Goal: Task Accomplishment & Management: Use online tool/utility

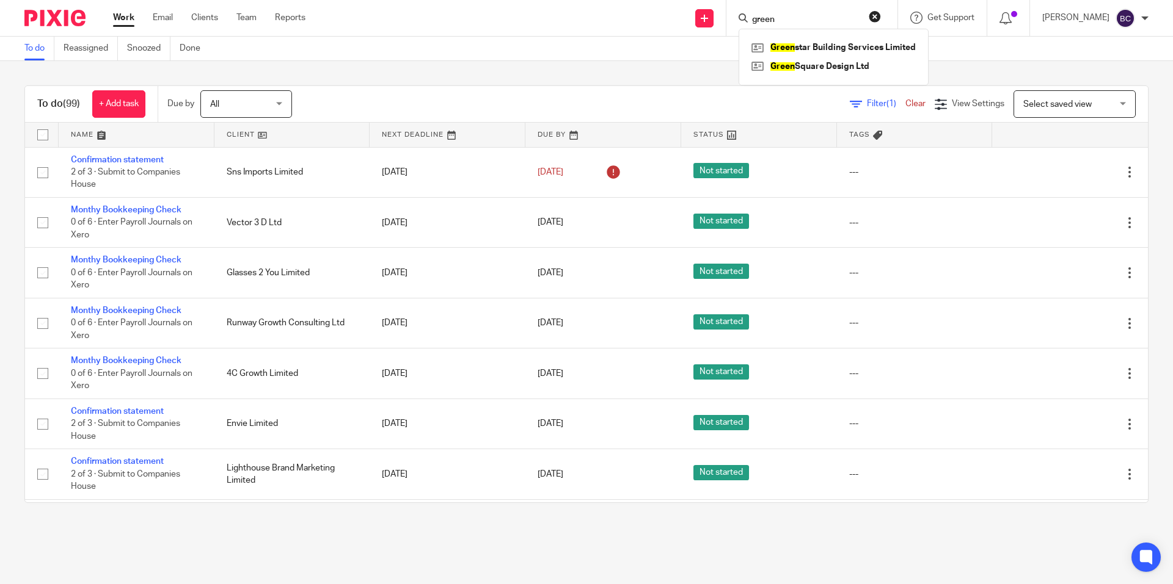
drag, startPoint x: 810, startPoint y: 19, endPoint x: 734, endPoint y: 3, distance: 78.0
click at [734, 3] on div "Send new email Create task Add client green Green star Building Services Limite…" at bounding box center [748, 18] width 849 height 36
type input "4c"
click at [863, 51] on link at bounding box center [823, 47] width 151 height 18
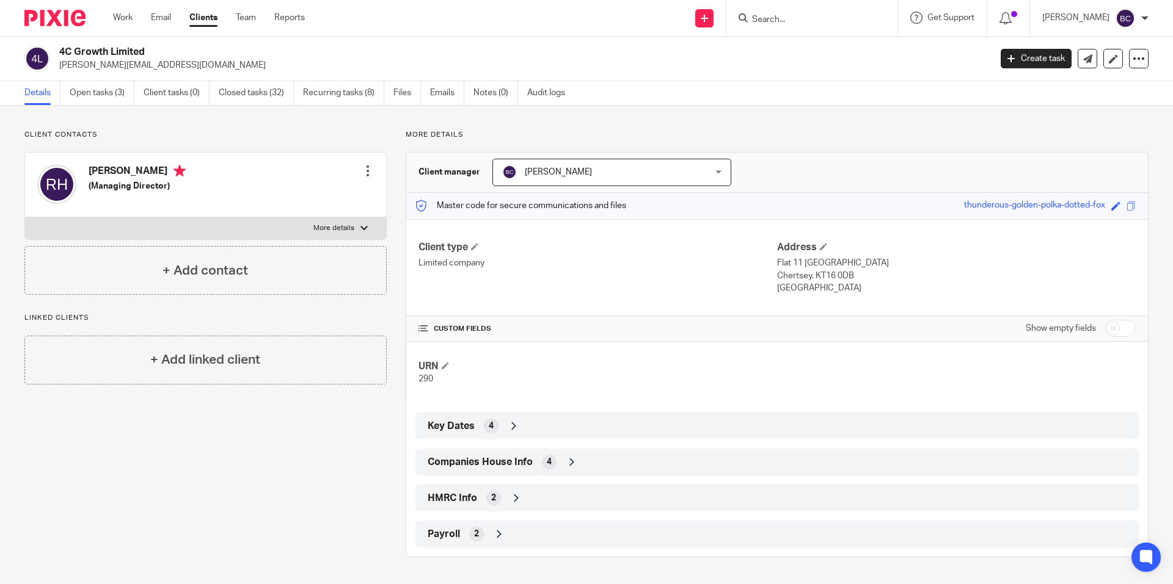
click at [445, 489] on div "HMRC Info 2" at bounding box center [776, 498] width 705 height 21
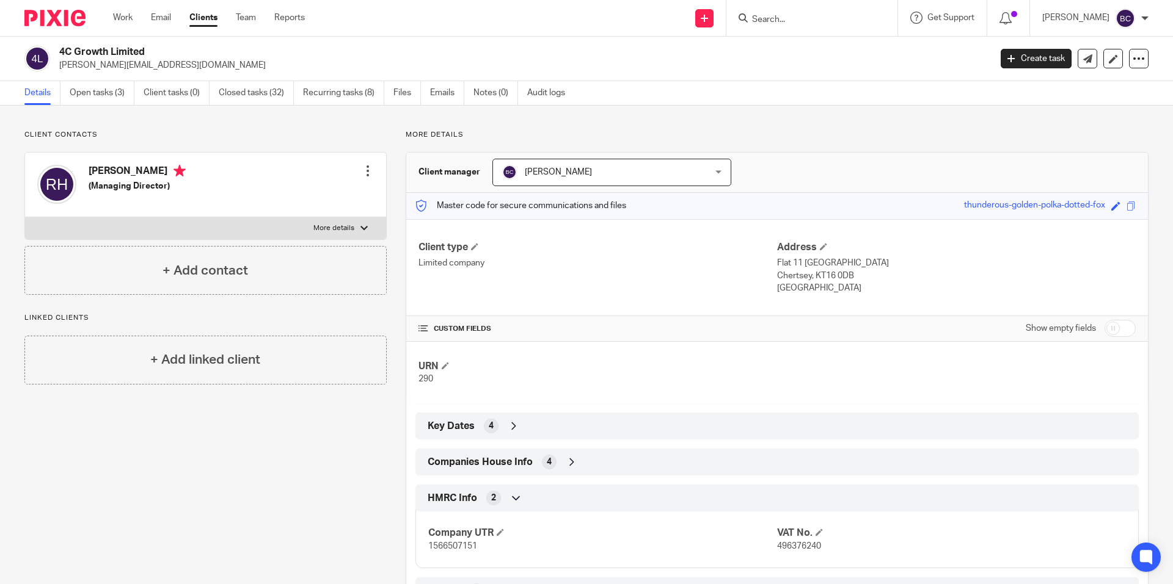
scroll to position [54, 0]
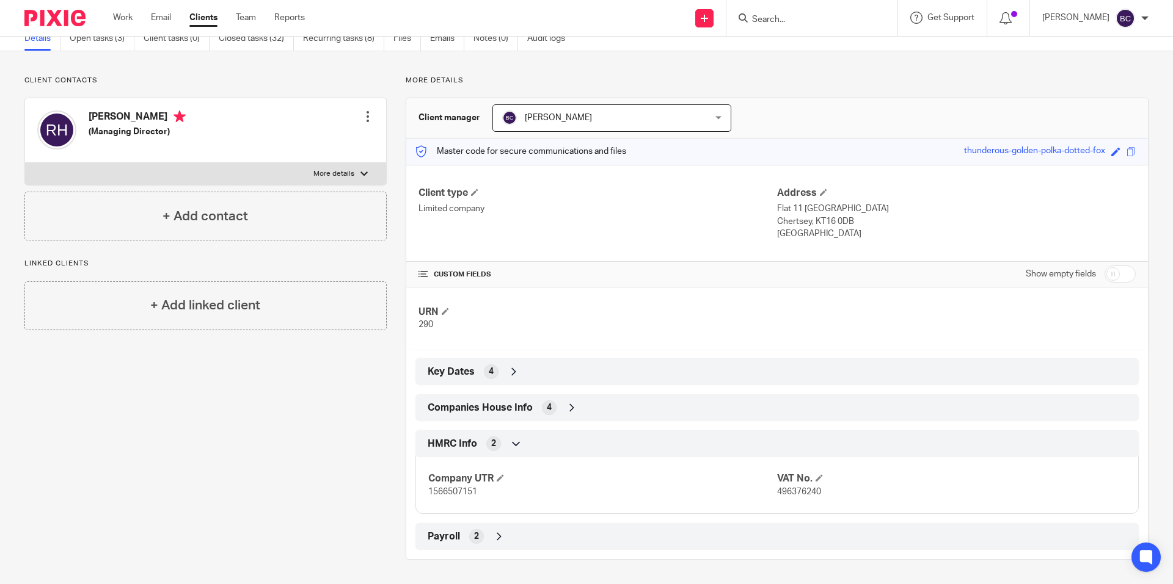
click at [787, 15] on input "Search" at bounding box center [806, 20] width 110 height 11
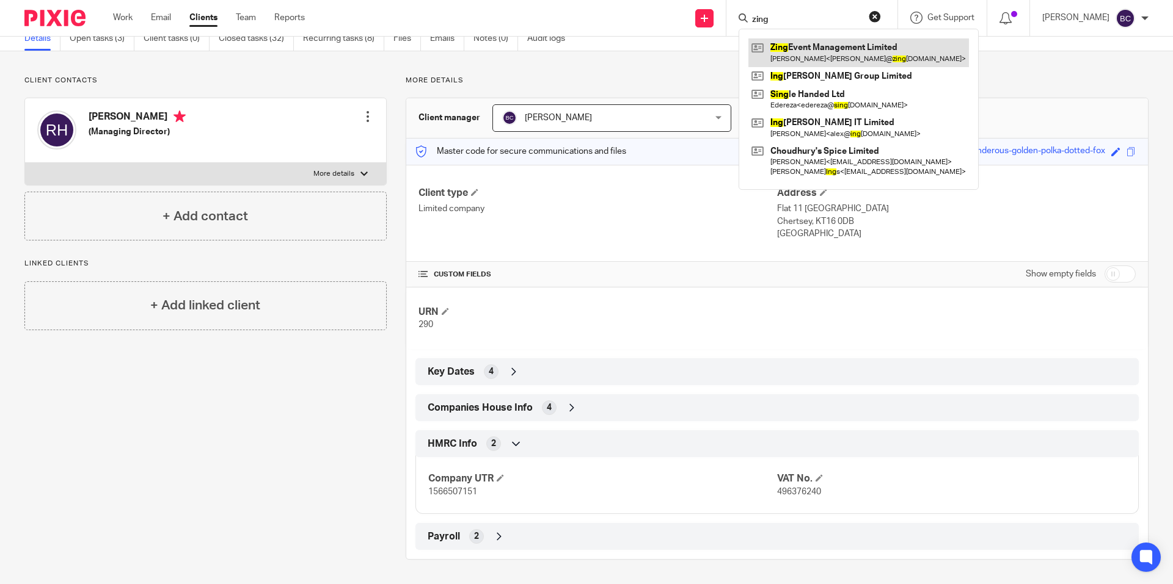
type input "zing"
click at [812, 41] on link at bounding box center [858, 52] width 220 height 28
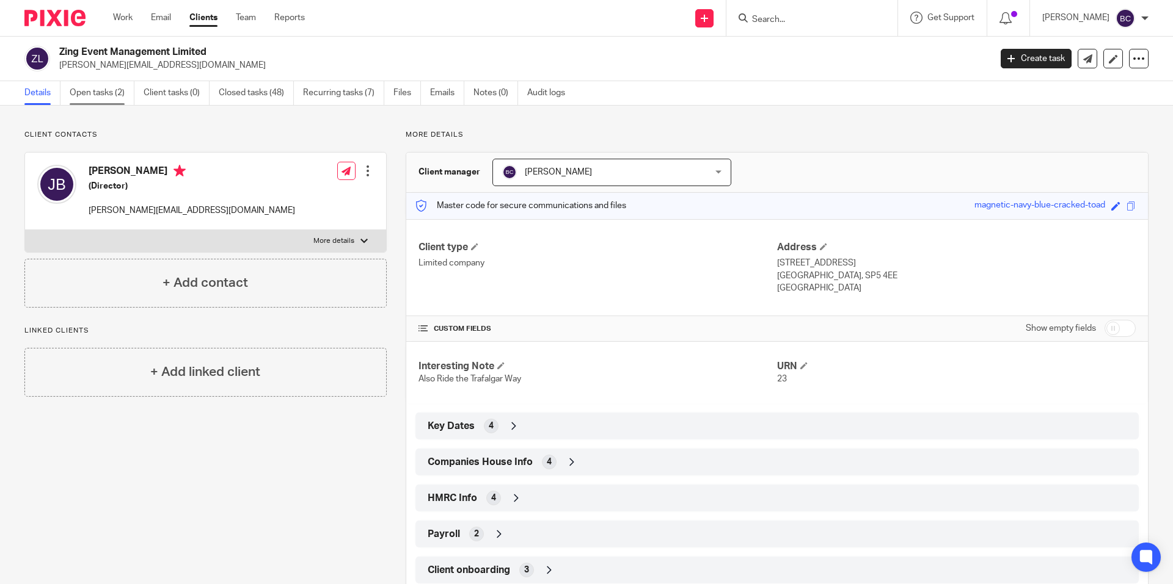
click at [103, 101] on link "Open tasks (2)" at bounding box center [102, 93] width 65 height 24
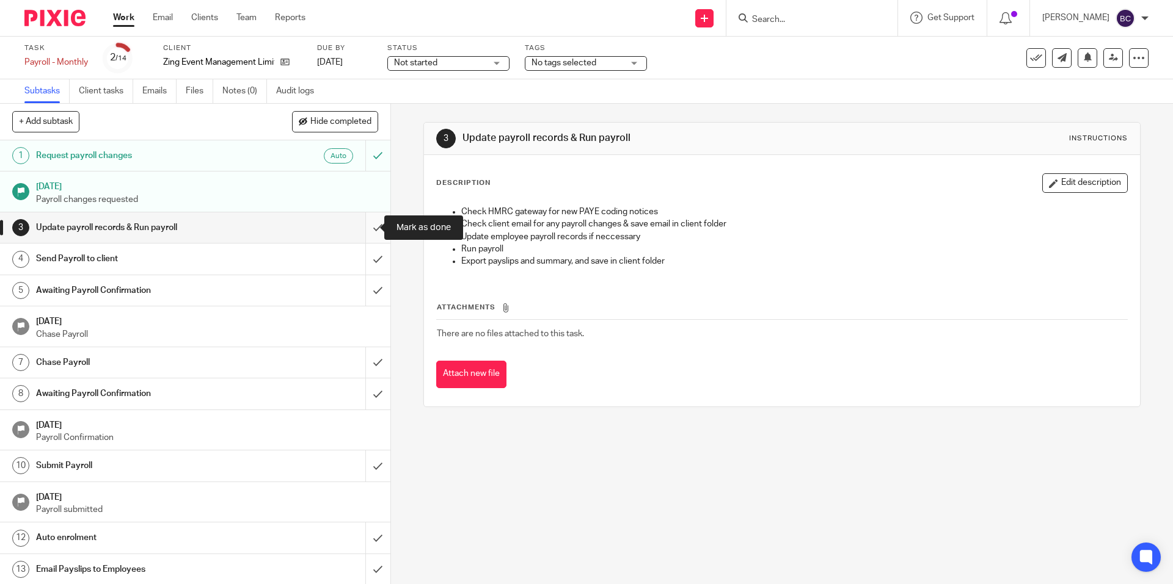
click at [361, 225] on input "submit" at bounding box center [195, 228] width 390 height 31
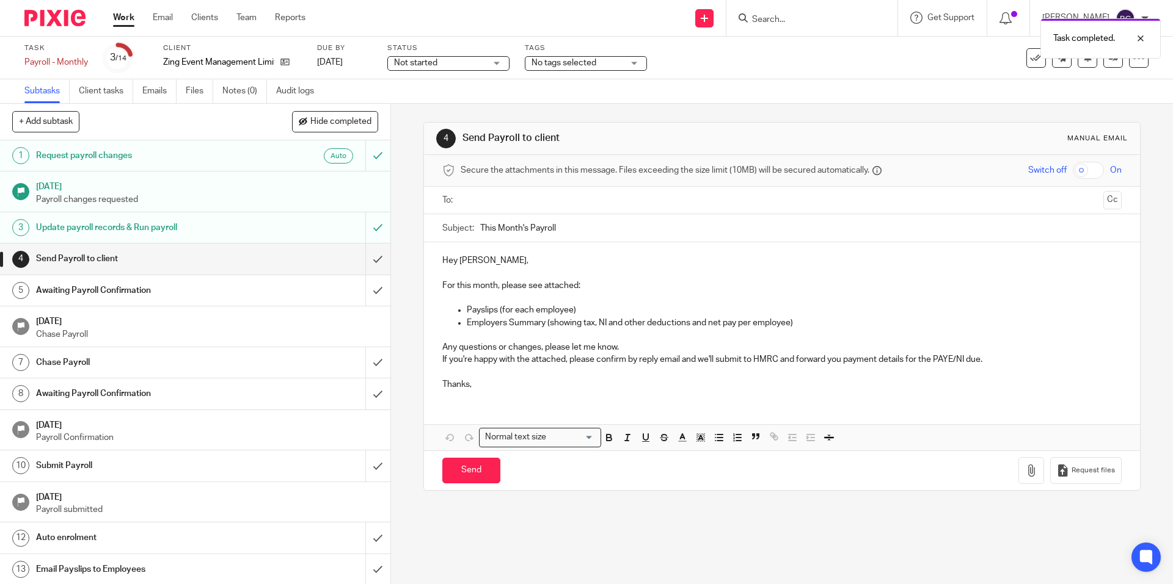
click at [527, 202] on input "text" at bounding box center [781, 201] width 633 height 14
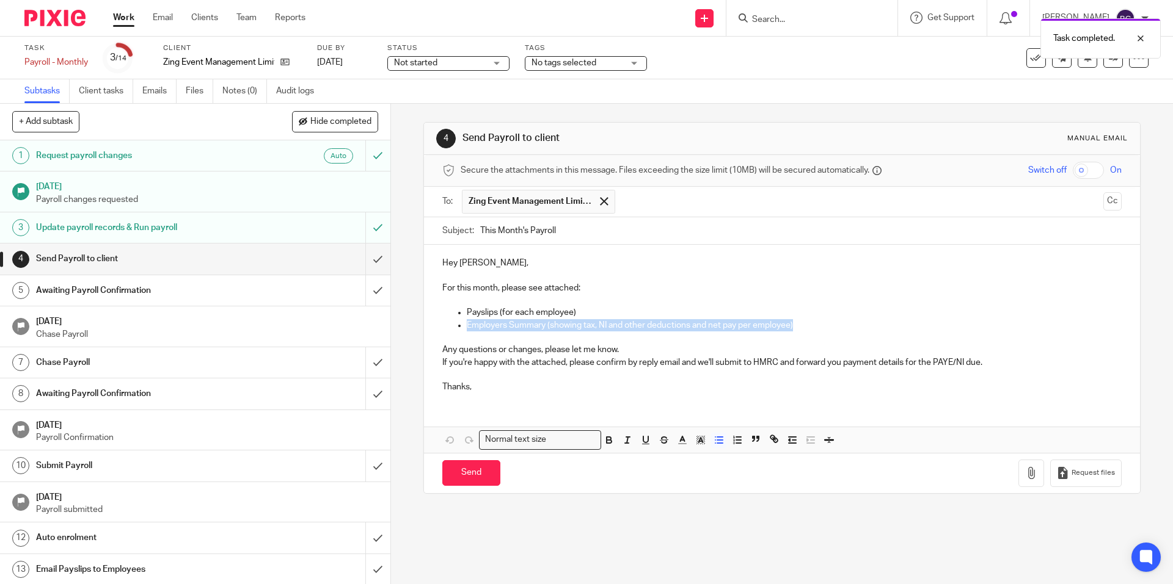
drag, startPoint x: 804, startPoint y: 318, endPoint x: 799, endPoint y: 323, distance: 6.5
click at [799, 323] on div "Hey [PERSON_NAME], For this month, please see attached: Payslips (for each empl…" at bounding box center [781, 324] width 715 height 158
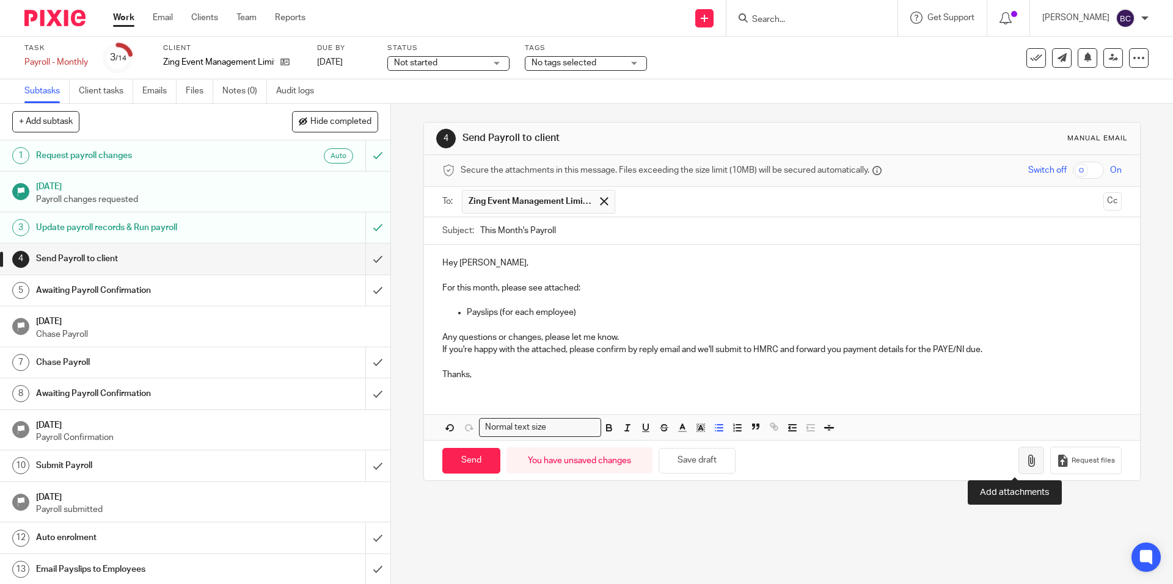
click at [1018, 455] on button "button" at bounding box center [1031, 460] width 26 height 27
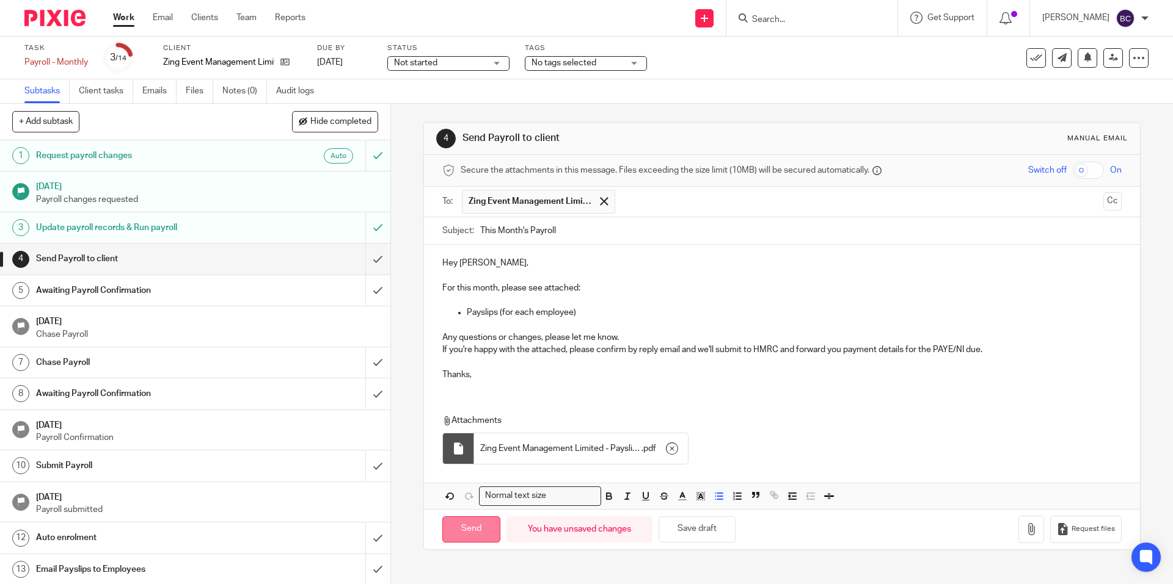
click at [470, 526] on input "Send" at bounding box center [471, 530] width 58 height 26
type input "Sent"
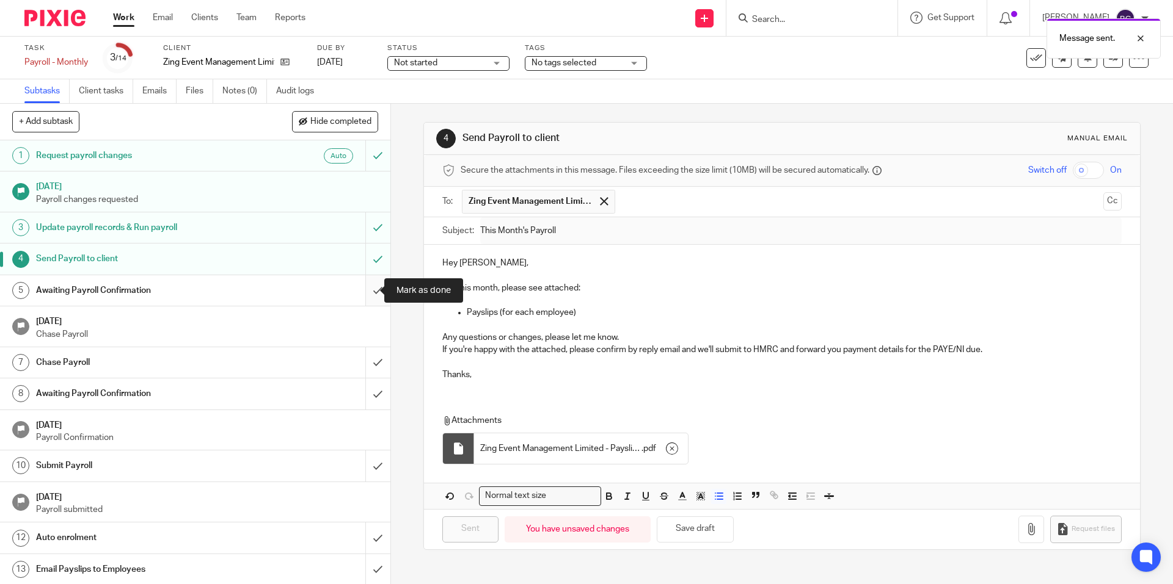
click at [359, 289] on input "submit" at bounding box center [195, 290] width 390 height 31
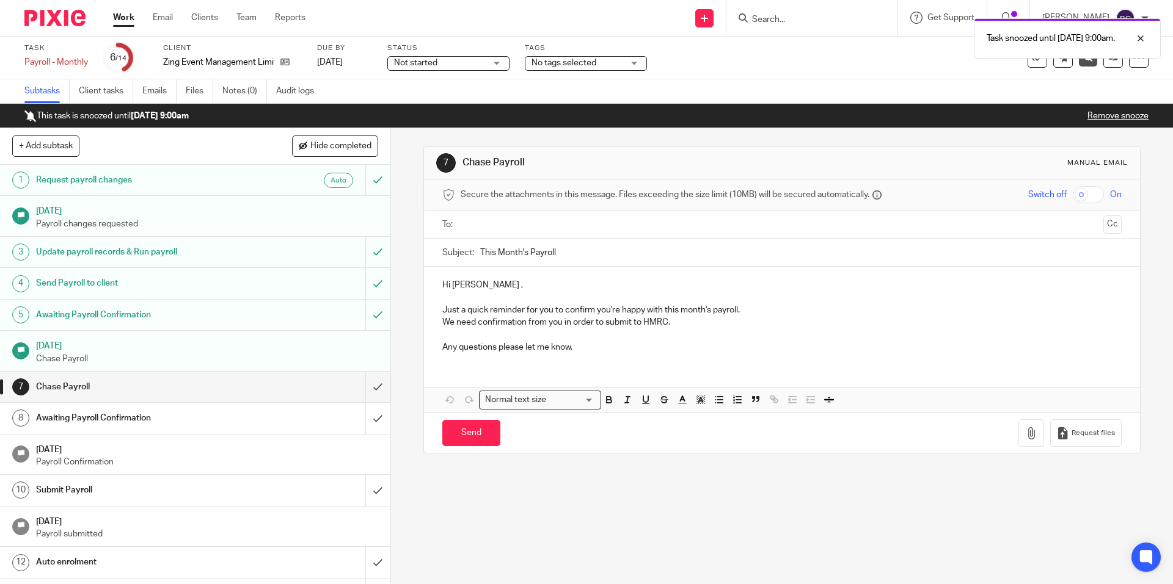
click at [786, 17] on div "Task snoozed until 26 Sep 2025 9:00am." at bounding box center [873, 35] width 574 height 46
click at [1137, 36] on div at bounding box center [1131, 38] width 33 height 15
click at [803, 18] on input "Search" at bounding box center [806, 20] width 110 height 11
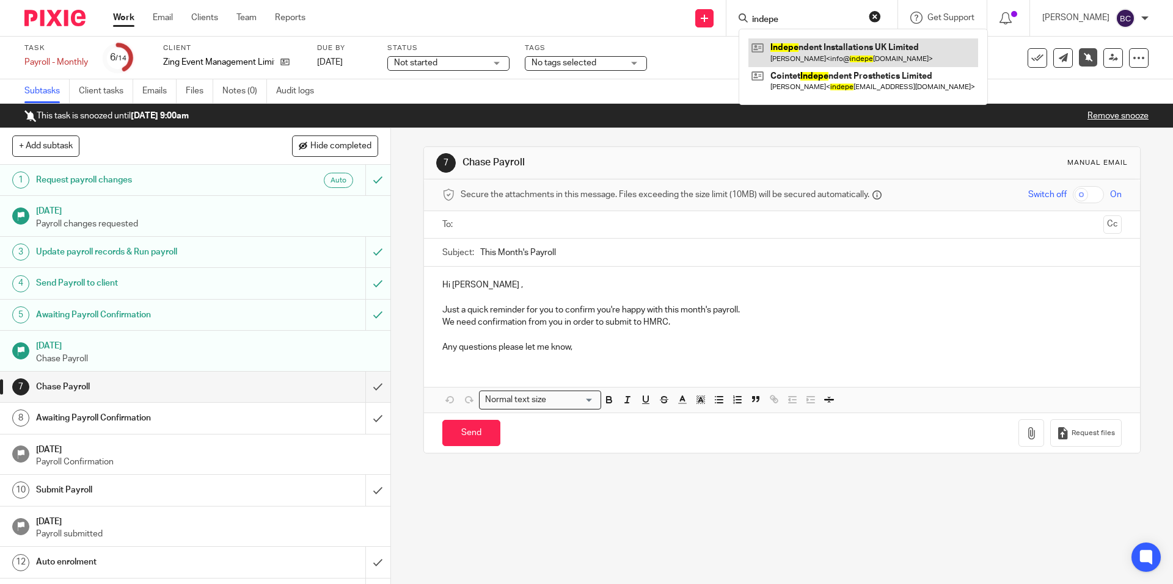
type input "indepe"
click at [846, 48] on link at bounding box center [863, 52] width 230 height 28
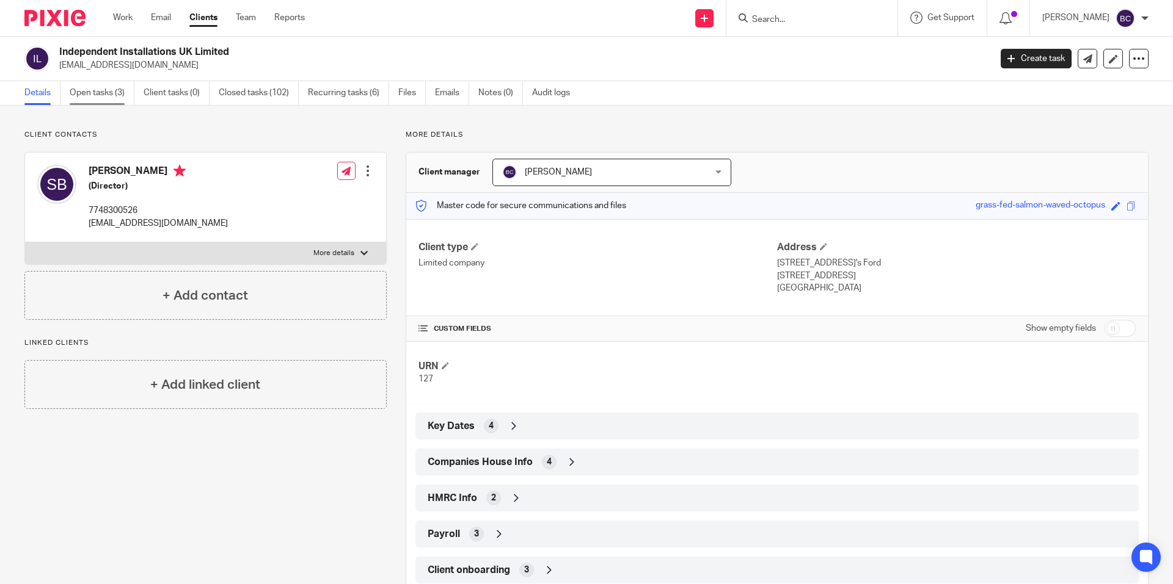
click at [90, 97] on link "Open tasks (3)" at bounding box center [102, 93] width 65 height 24
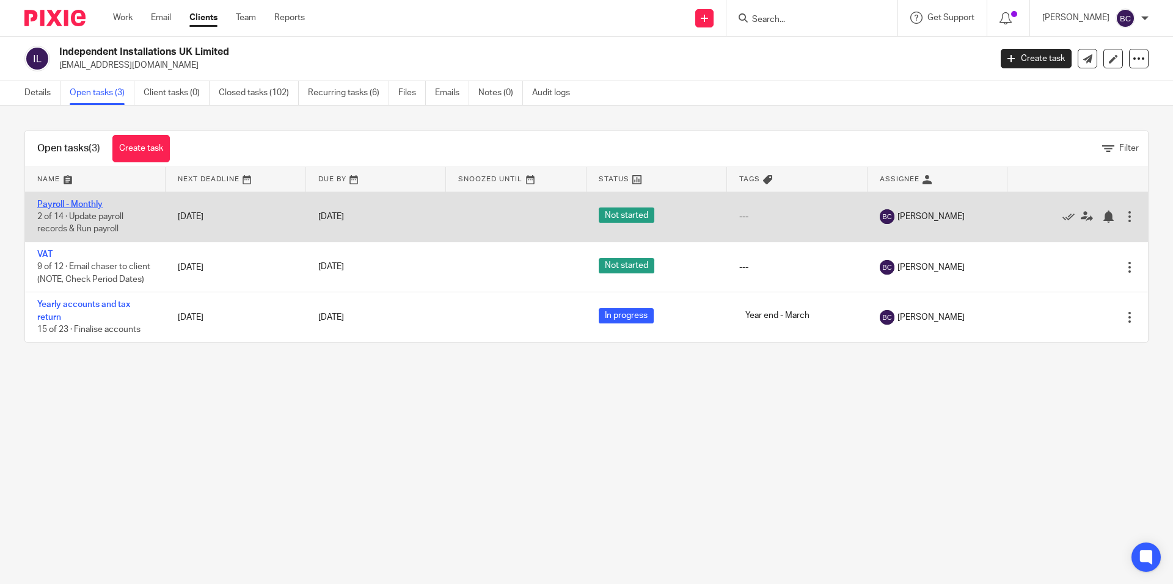
click at [82, 204] on link "Payroll - Monthly" at bounding box center [69, 204] width 65 height 9
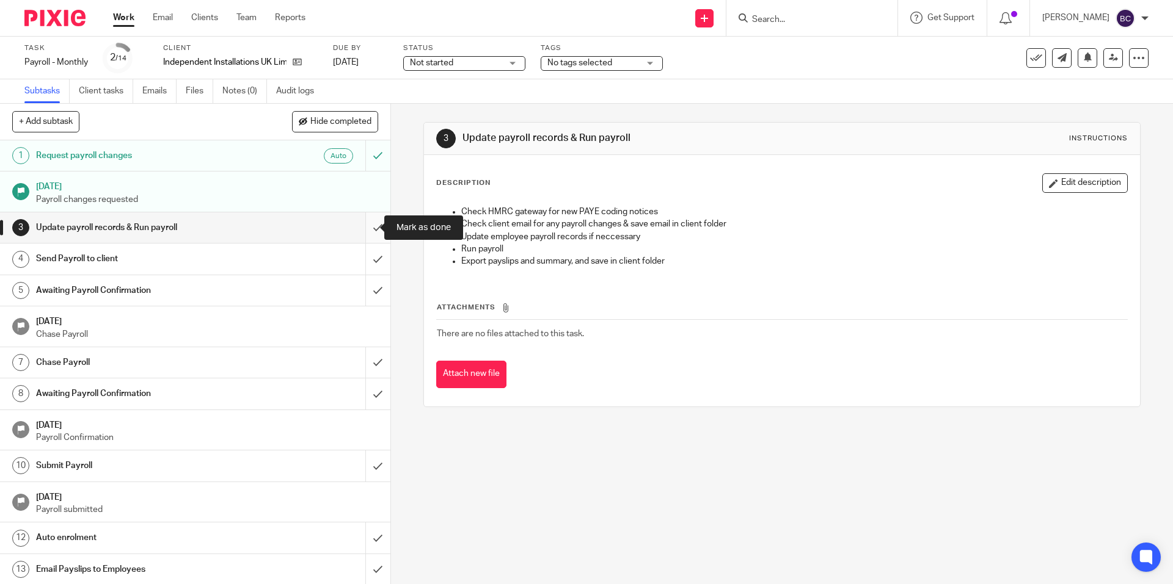
click at [367, 230] on input "submit" at bounding box center [195, 228] width 390 height 31
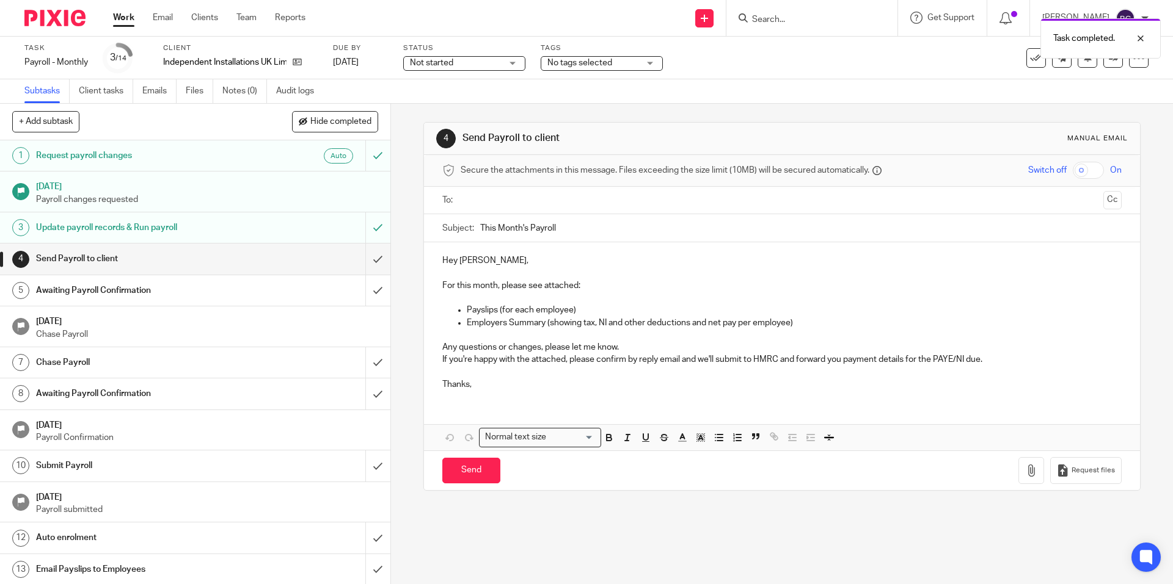
click at [488, 208] on ul at bounding box center [782, 201] width 641 height 20
click at [490, 202] on input "text" at bounding box center [781, 201] width 633 height 14
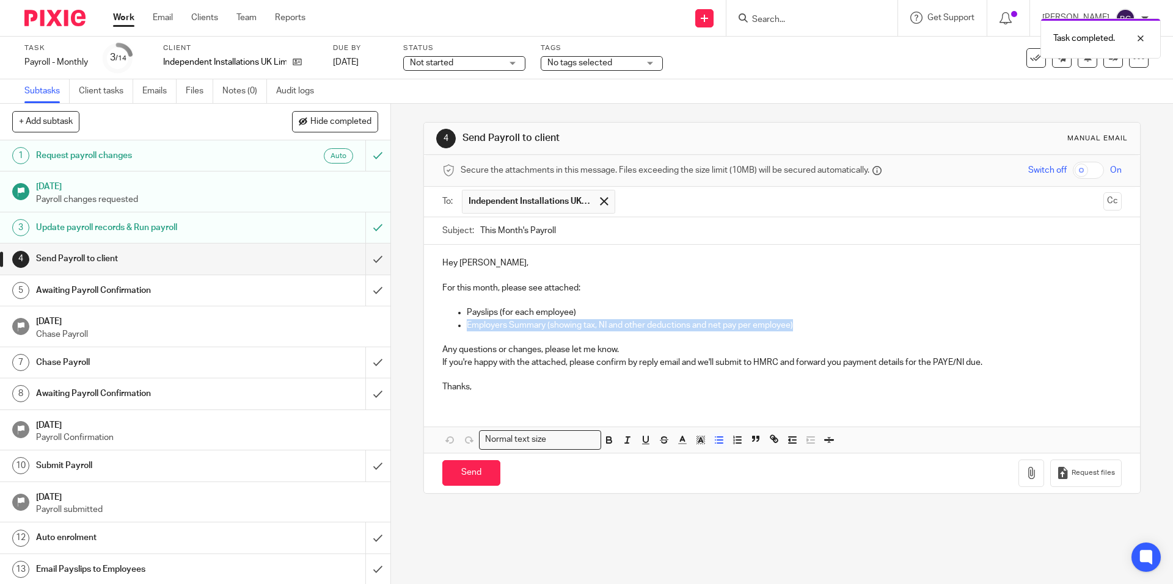
drag, startPoint x: 801, startPoint y: 327, endPoint x: 462, endPoint y: 329, distance: 339.6
click at [462, 329] on ul "Employers Summary (showing tax, NI and other deductions and net pay per employe…" at bounding box center [781, 331] width 679 height 25
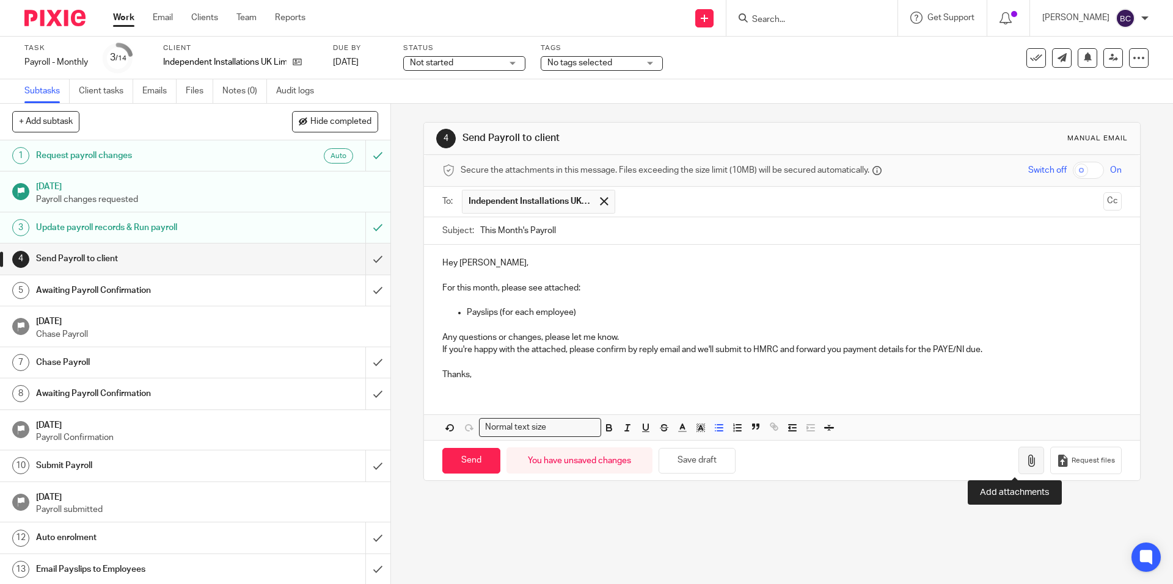
click at [1021, 456] on button "button" at bounding box center [1031, 460] width 26 height 27
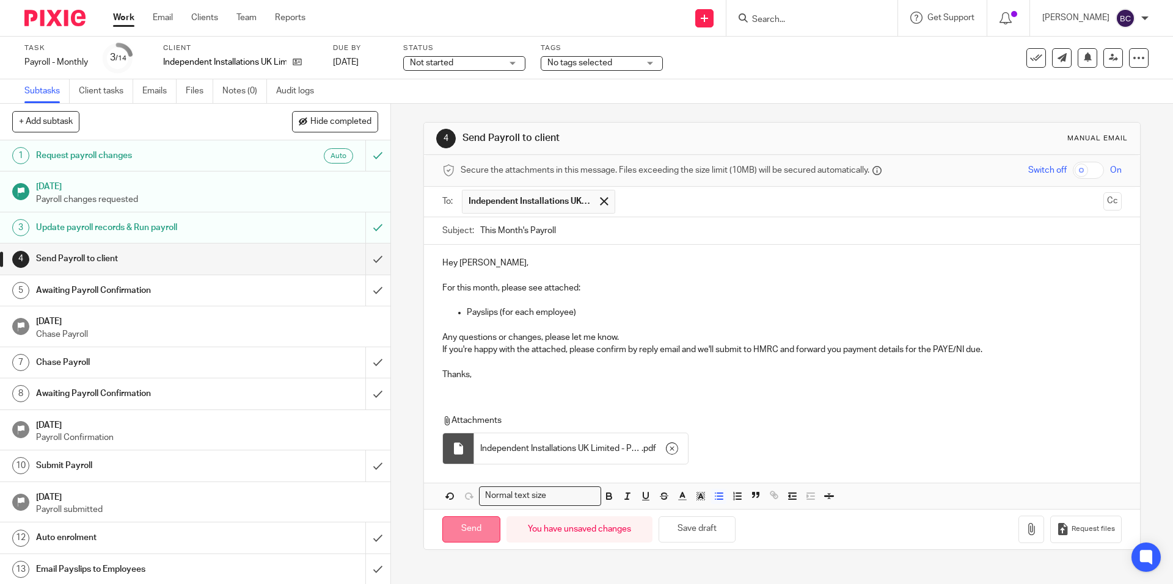
click at [481, 530] on input "Send" at bounding box center [471, 530] width 58 height 26
type input "Sent"
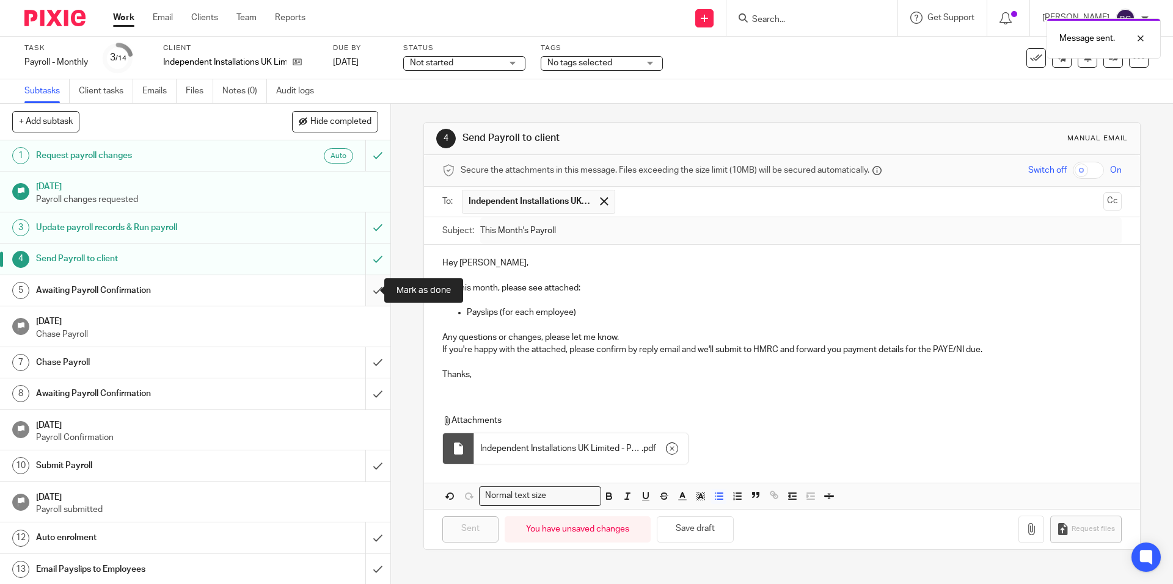
click at [360, 285] on input "submit" at bounding box center [195, 290] width 390 height 31
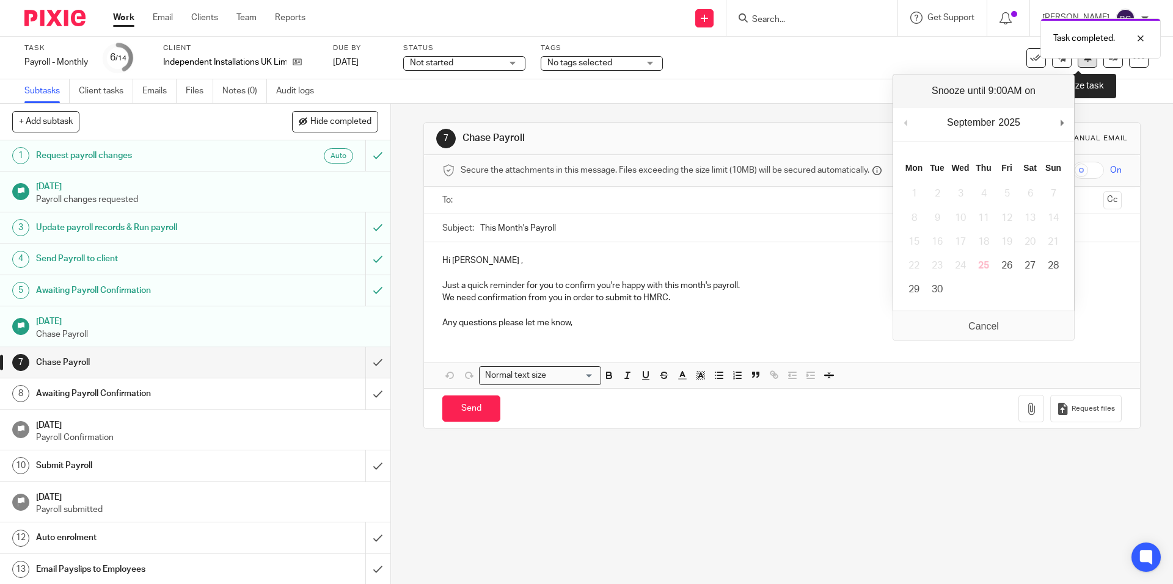
click at [1077, 64] on button at bounding box center [1087, 58] width 20 height 20
